Goal: Transaction & Acquisition: Purchase product/service

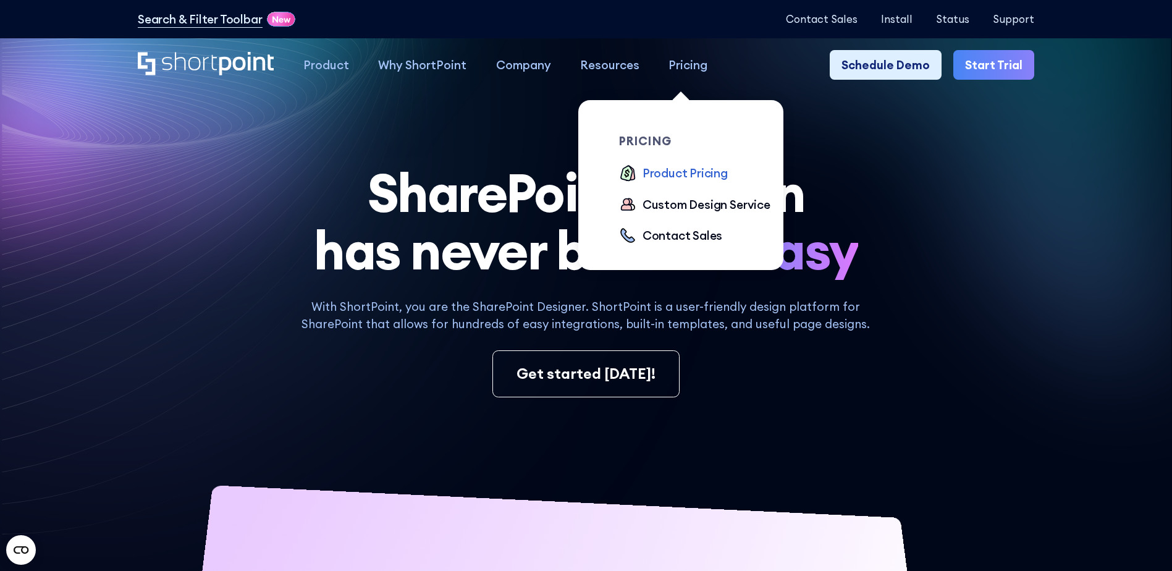
click at [678, 175] on div "Product Pricing" at bounding box center [684, 172] width 85 height 17
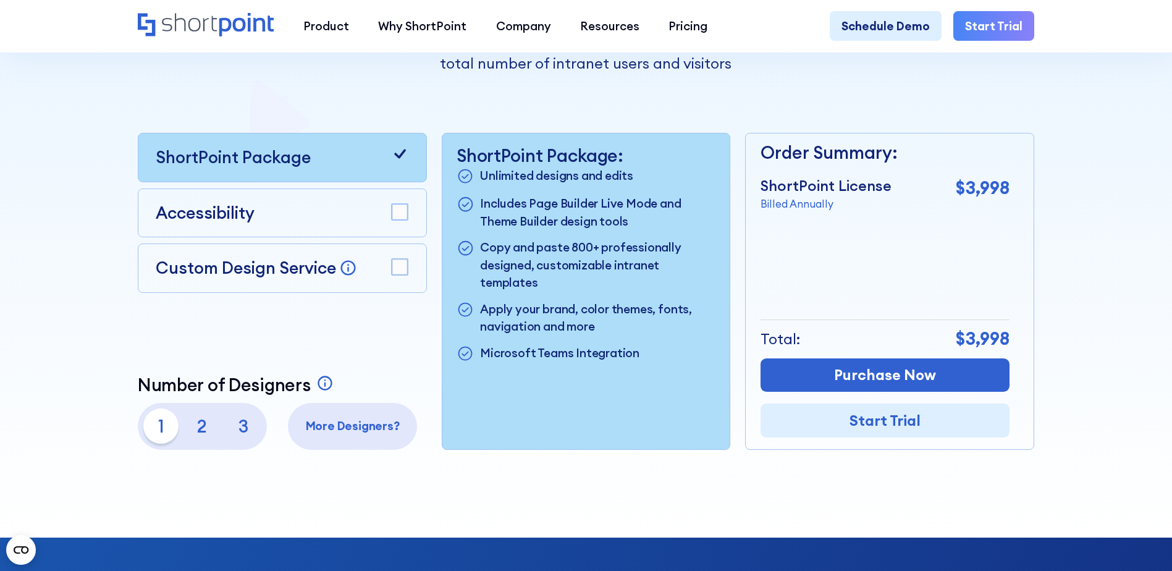
scroll to position [371, 0]
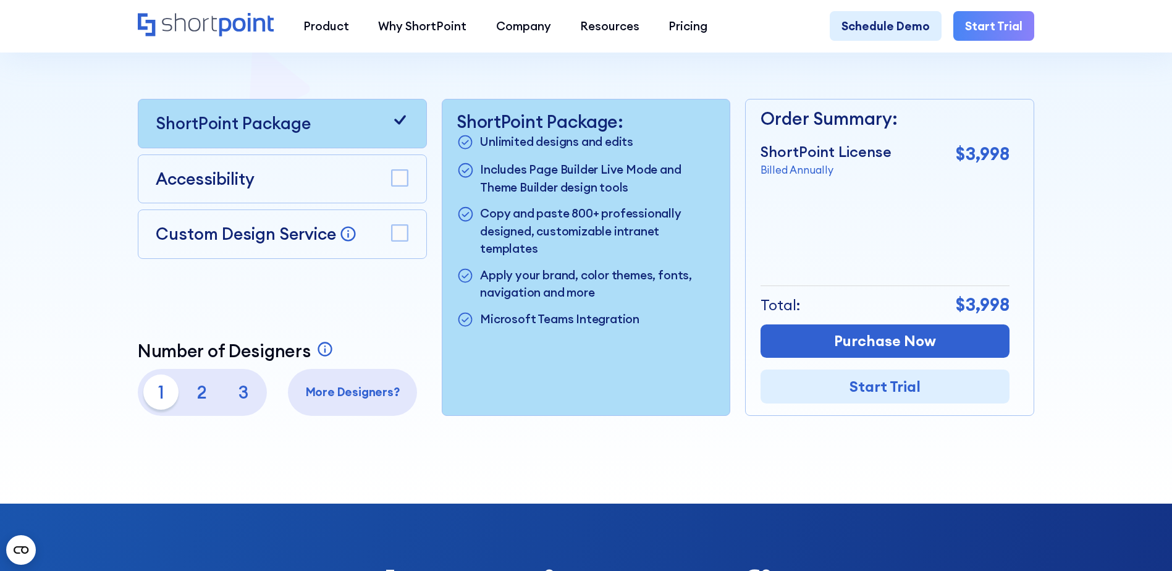
click at [198, 395] on p "2" at bounding box center [202, 391] width 35 height 35
click at [158, 395] on p "1" at bounding box center [160, 391] width 35 height 35
click at [397, 237] on rect at bounding box center [400, 233] width 16 height 16
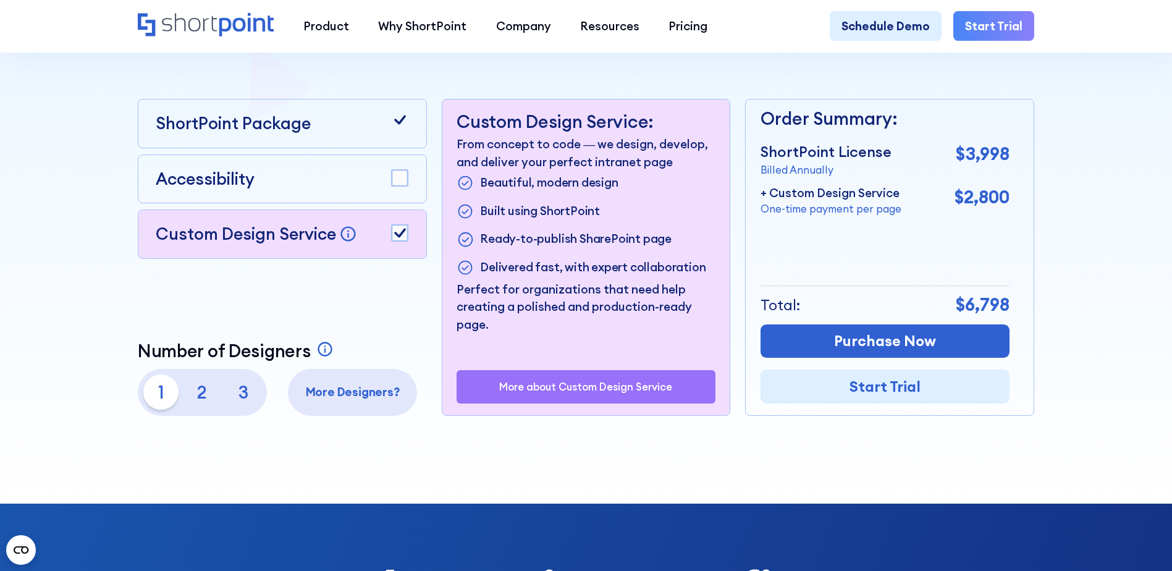
click at [398, 238] on icon at bounding box center [400, 233] width 12 height 9
click at [398, 240] on rect at bounding box center [400, 233] width 16 height 16
click at [398, 238] on icon at bounding box center [400, 233] width 12 height 9
click at [201, 397] on p "2" at bounding box center [202, 391] width 35 height 35
click at [238, 393] on p "3" at bounding box center [242, 391] width 35 height 35
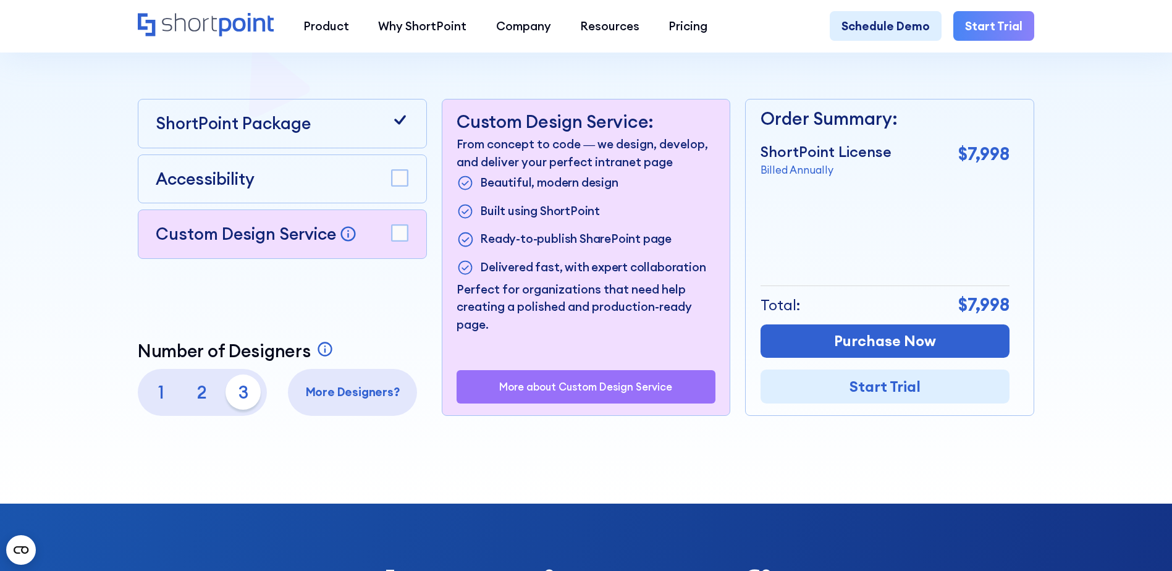
click at [197, 394] on p "2" at bounding box center [202, 391] width 35 height 35
click at [241, 395] on p "3" at bounding box center [242, 391] width 35 height 35
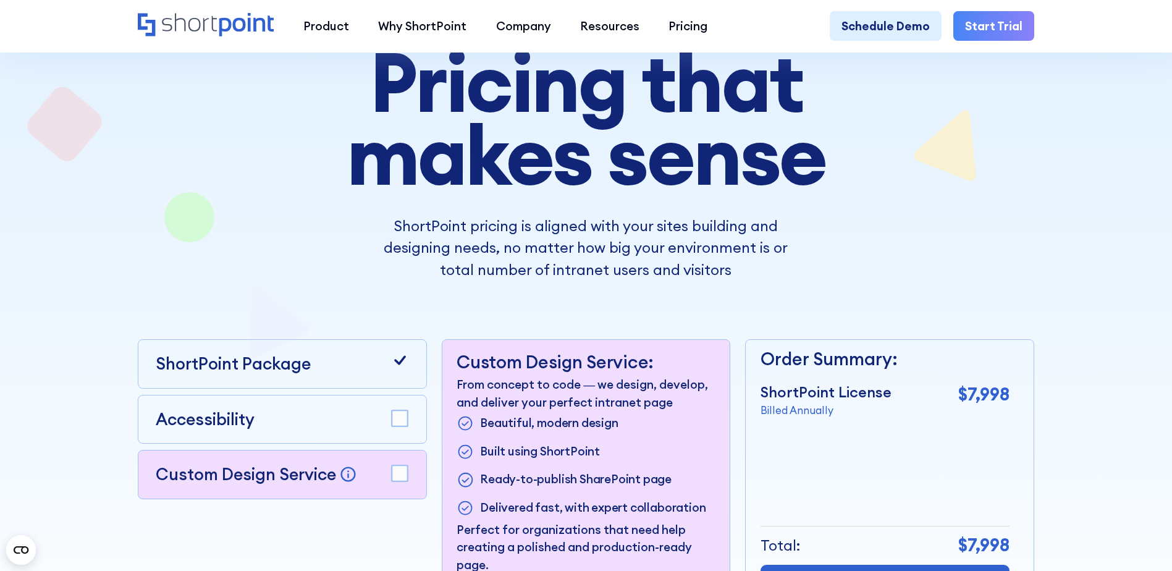
scroll to position [124, 0]
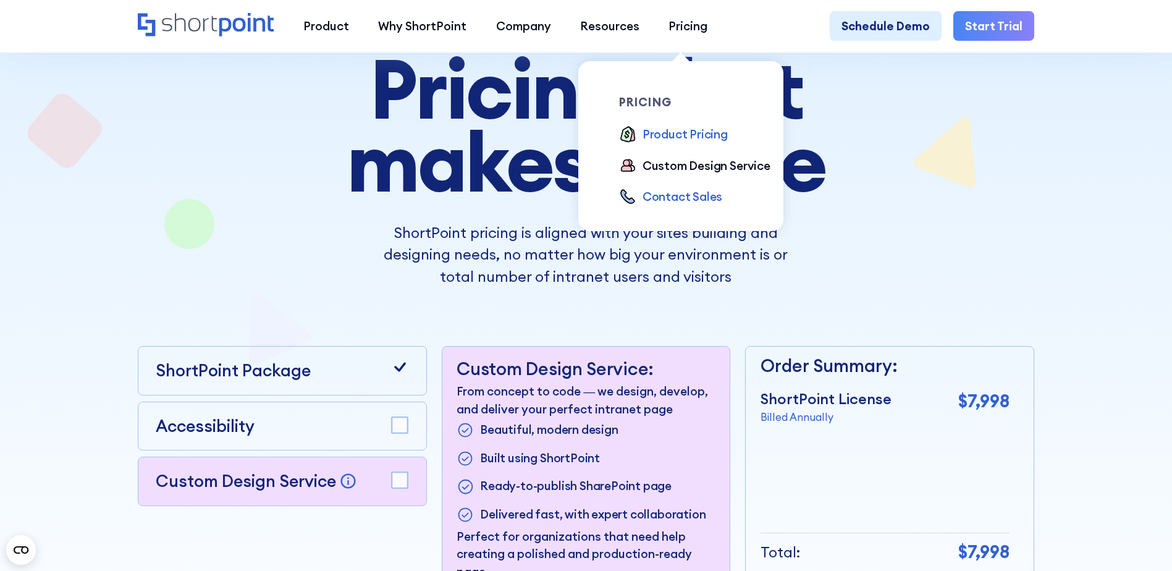
click at [678, 196] on div "Contact Sales" at bounding box center [682, 196] width 80 height 17
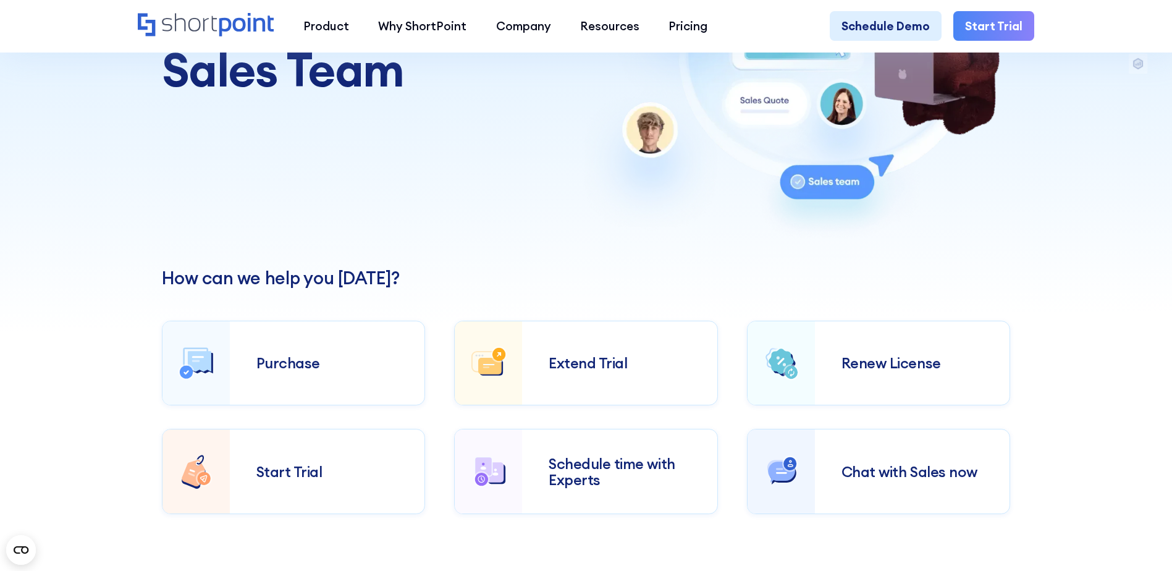
scroll to position [247, 0]
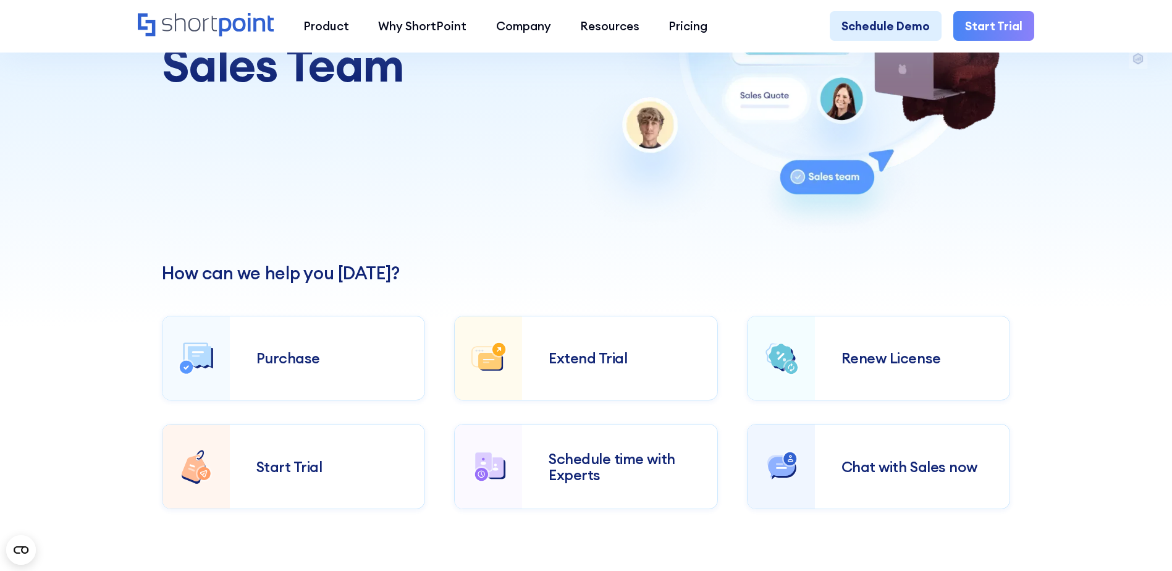
click at [320, 376] on div "Purchase" at bounding box center [327, 358] width 195 height 69
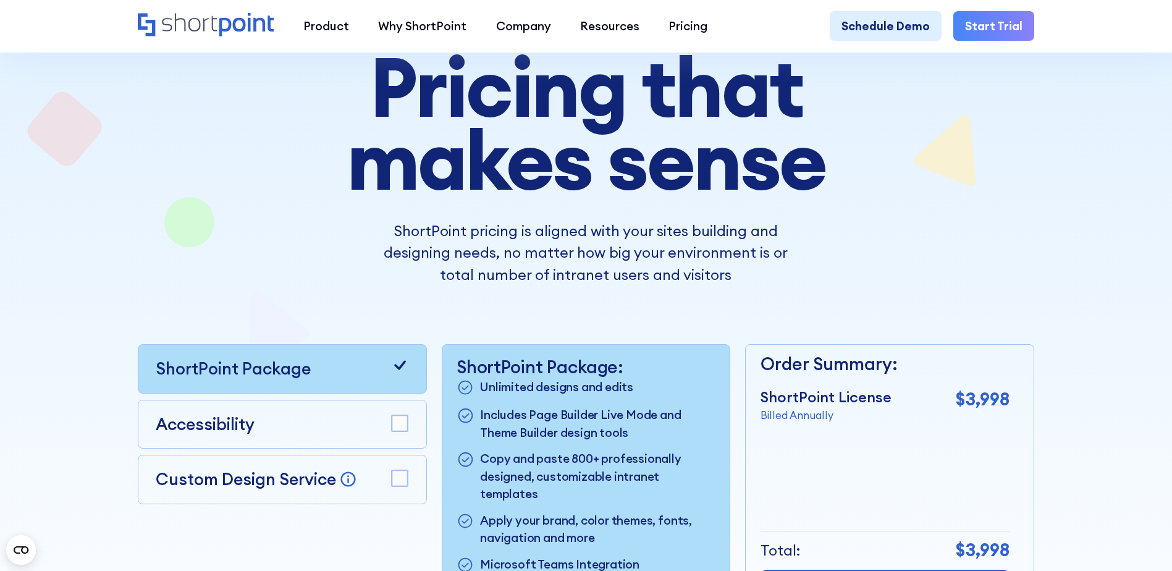
scroll to position [124, 0]
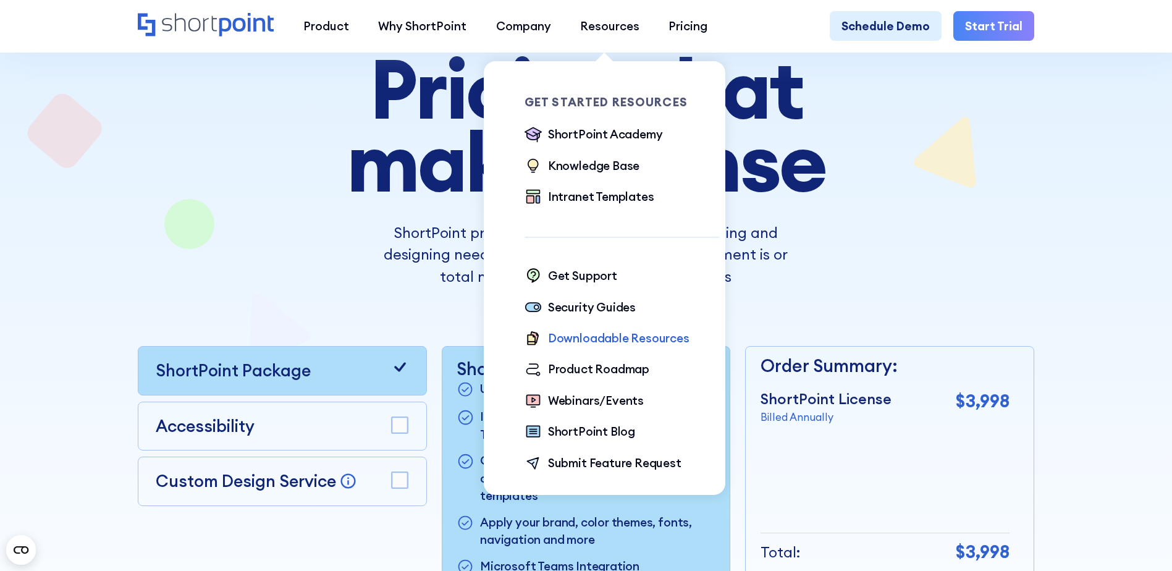
click at [613, 344] on div "Downloadable Resources" at bounding box center [618, 337] width 141 height 17
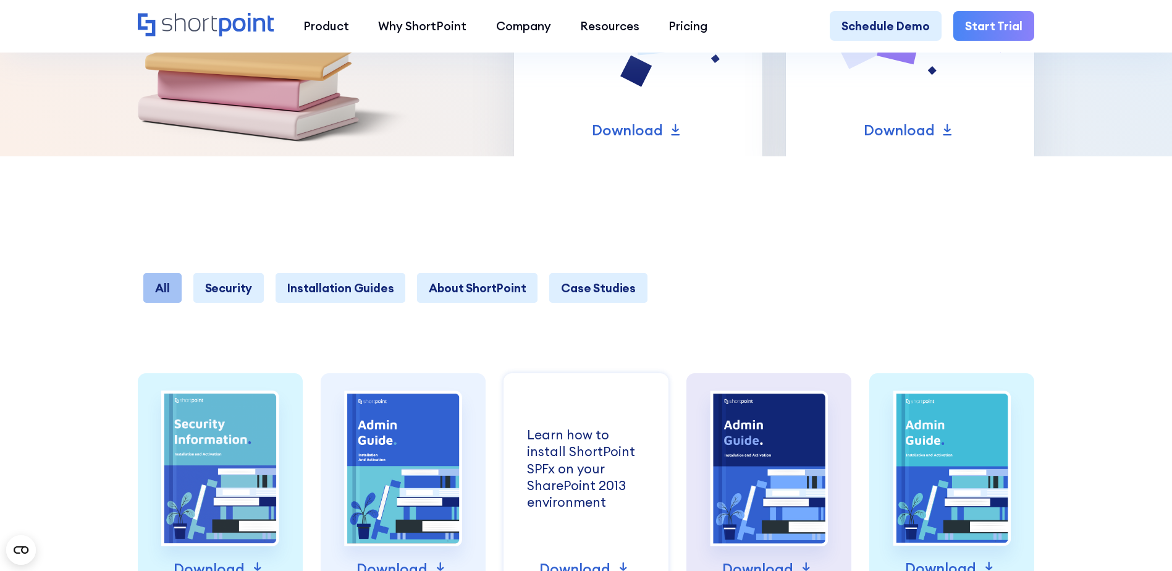
scroll to position [309, 0]
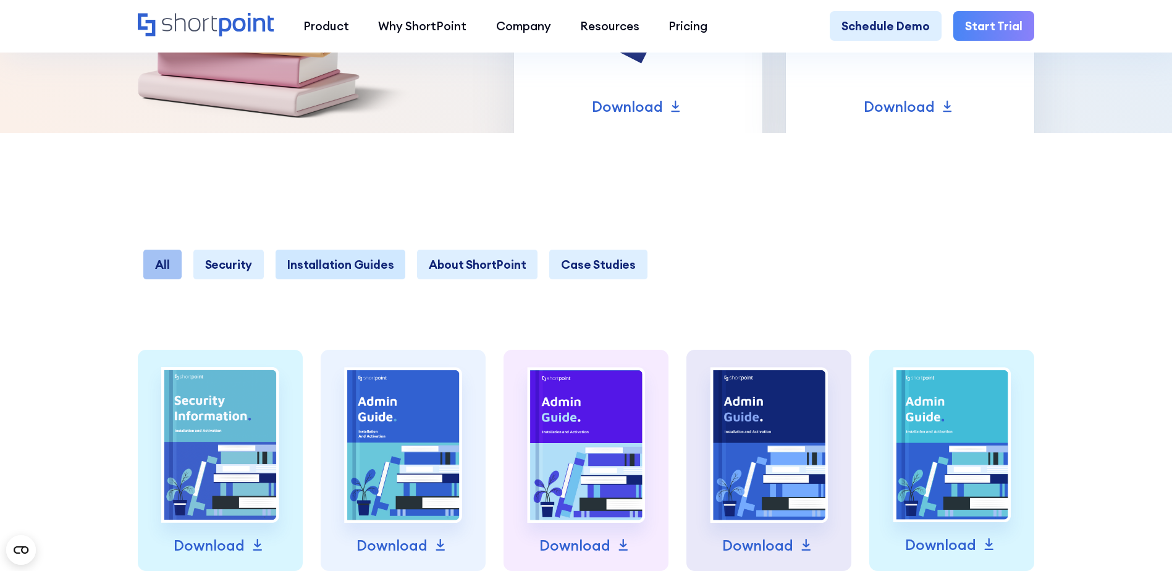
click at [368, 267] on link "Installation Guides" at bounding box center [341, 264] width 130 height 29
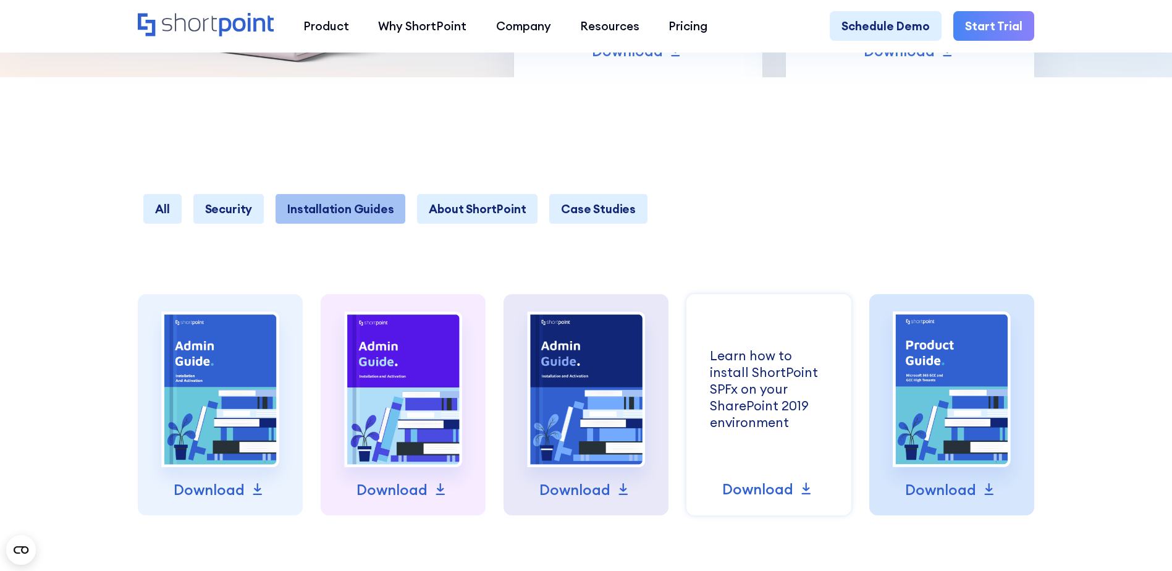
scroll to position [432, 0]
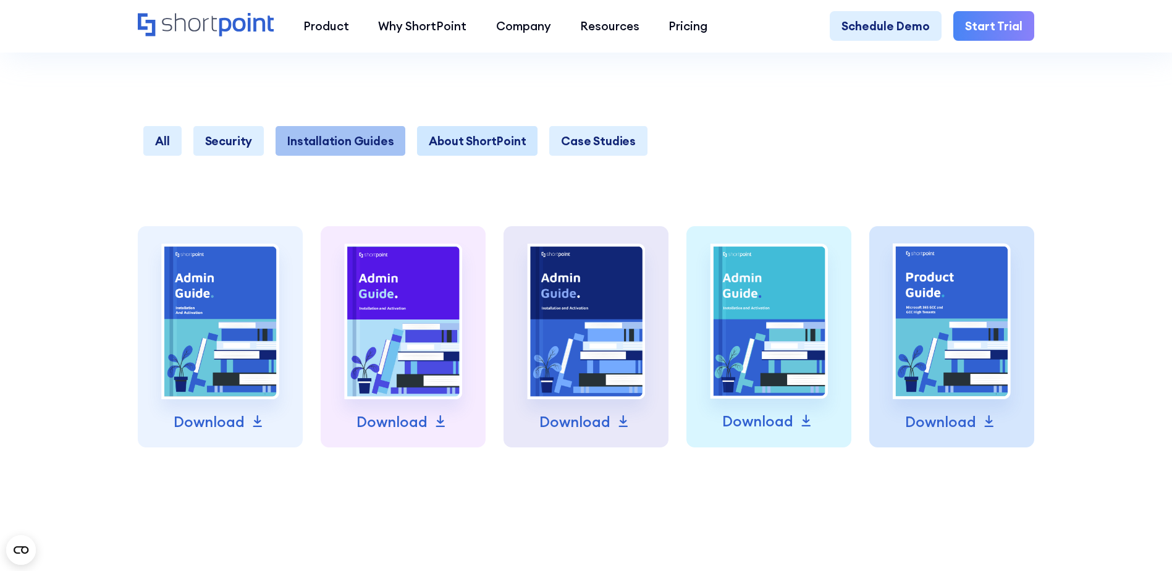
click at [490, 145] on link "About ShortPoint" at bounding box center [477, 140] width 120 height 29
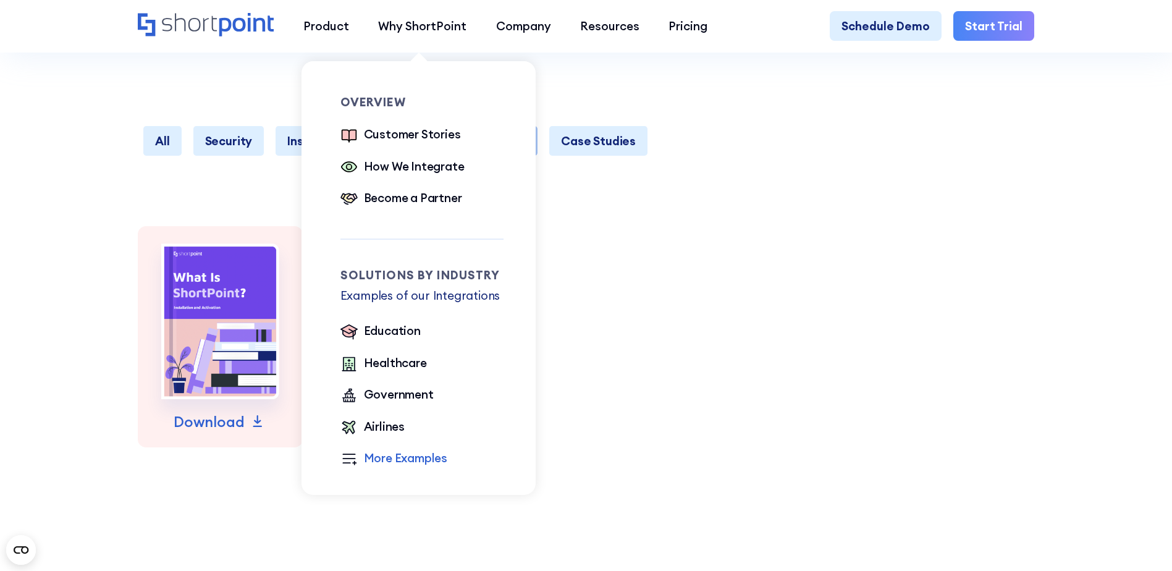
click at [404, 463] on div "More Examples" at bounding box center [406, 457] width 84 height 17
